Goal: Transaction & Acquisition: Obtain resource

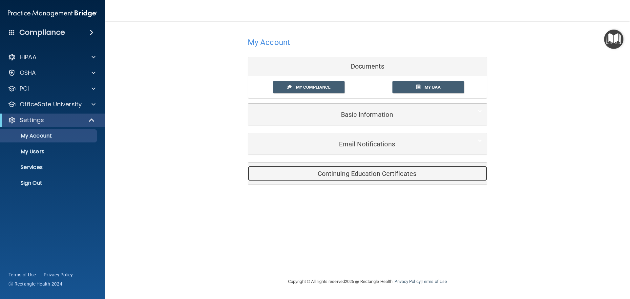
click at [339, 168] on div "Continuing Education Certificates" at bounding box center [357, 173] width 219 height 15
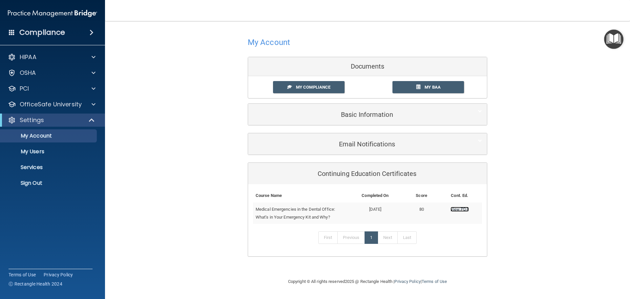
click at [461, 210] on link "View PDF" at bounding box center [459, 209] width 18 height 5
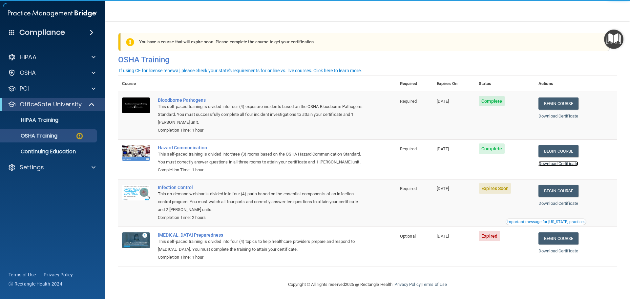
click at [570, 164] on link "Download Certificate" at bounding box center [558, 163] width 40 height 5
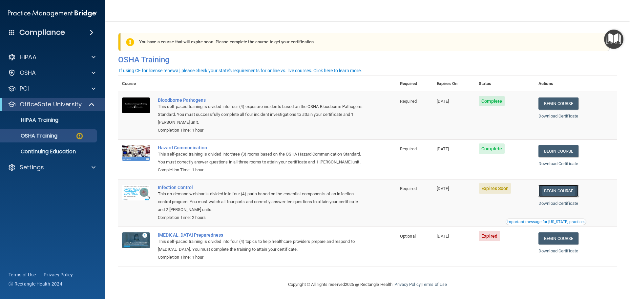
click at [560, 197] on link "Begin Course" at bounding box center [558, 191] width 40 height 12
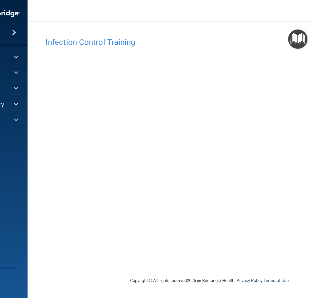
click at [178, 10] on nav "Toggle navigation Cassondra Fitzgerald kass_wagner77@hotmail.com Manage My Ente…" at bounding box center [210, 10] width 364 height 21
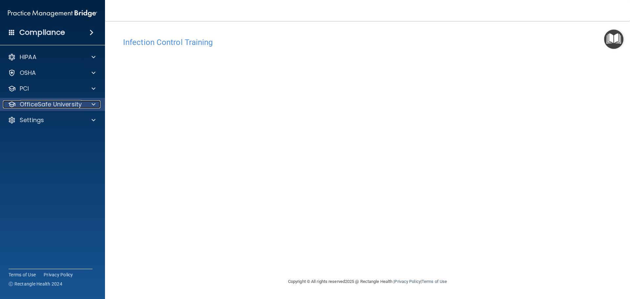
click at [54, 104] on p "OfficeSafe University" at bounding box center [51, 104] width 62 height 8
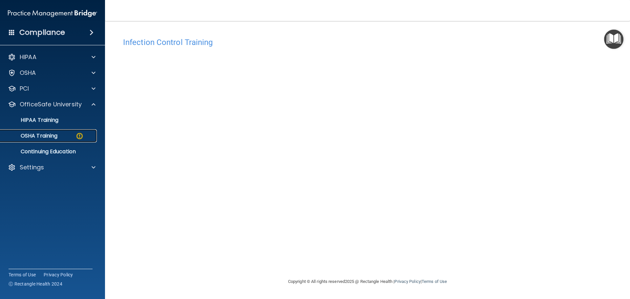
click at [59, 133] on div "OSHA Training" at bounding box center [49, 135] width 90 height 7
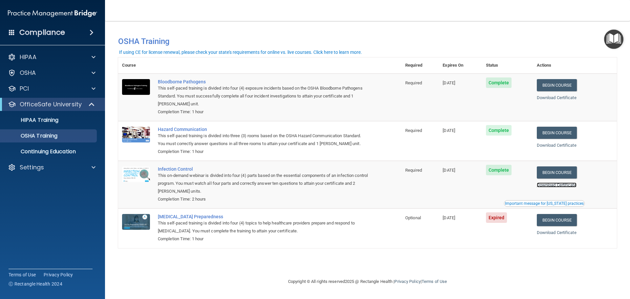
click at [574, 184] on link "Download Certificate" at bounding box center [556, 184] width 40 height 5
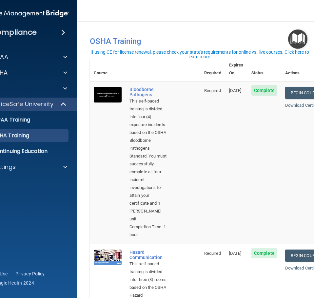
click at [157, 66] on th at bounding box center [163, 69] width 75 height 24
click at [31, 169] on div "Settings" at bounding box center [15, 167] width 81 height 8
click at [26, 183] on p "My Account" at bounding box center [21, 183] width 90 height 7
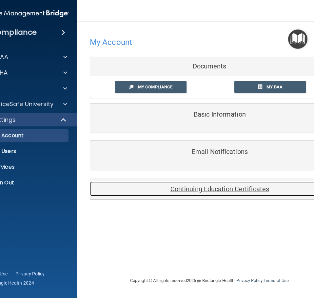
click at [235, 191] on h5 "Continuing Education Certificates" at bounding box center [209, 189] width 229 height 7
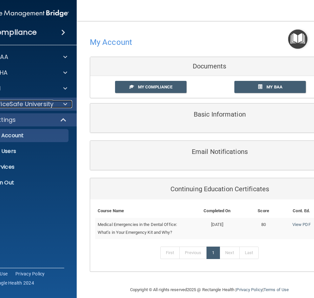
click at [32, 102] on p "OfficeSafe University" at bounding box center [22, 104] width 62 height 8
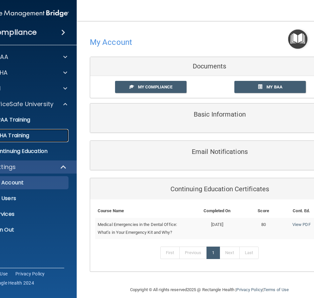
click at [16, 137] on p "OSHA Training" at bounding box center [2, 135] width 53 height 7
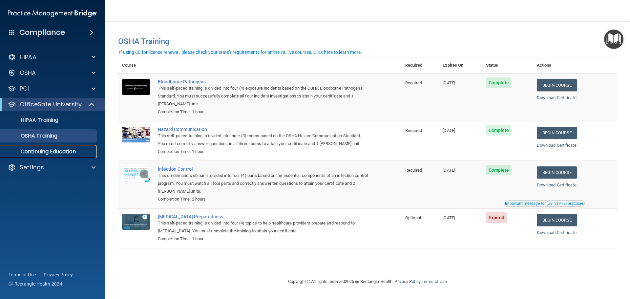
click at [55, 149] on p "Continuing Education" at bounding box center [49, 151] width 90 height 7
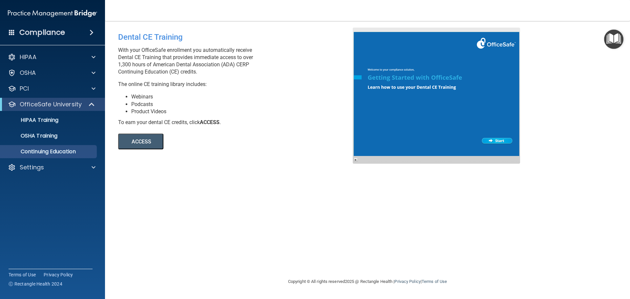
click at [154, 137] on button "ACCESS" at bounding box center [140, 141] width 45 height 16
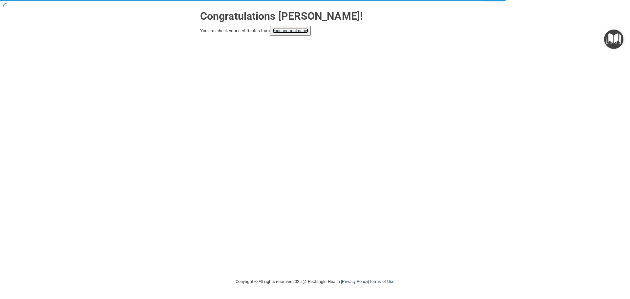
click at [291, 30] on link "your account page!" at bounding box center [291, 30] width 36 height 5
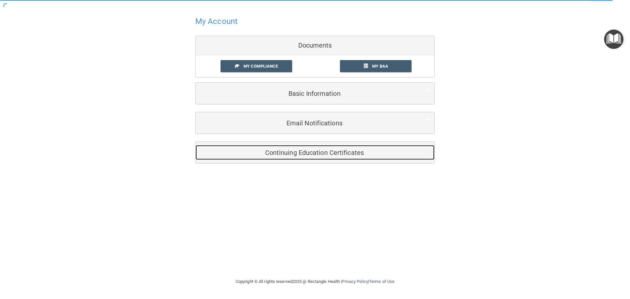
click at [281, 155] on h5 "Continuing Education Certificates" at bounding box center [304, 152] width 209 height 7
